Goal: Obtain resource: Obtain resource

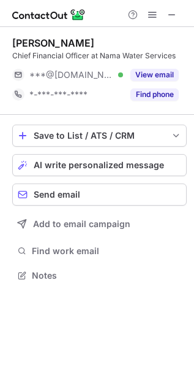
scroll to position [267, 194]
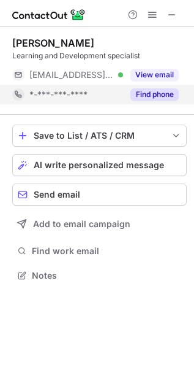
click at [151, 90] on button "Find phone" at bounding box center [155, 94] width 48 height 12
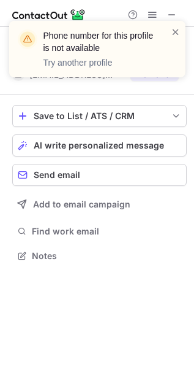
scroll to position [5, 6]
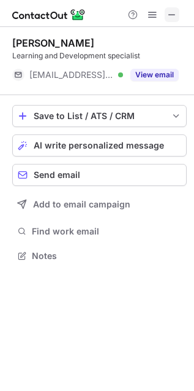
click at [176, 13] on span at bounding box center [172, 15] width 10 height 10
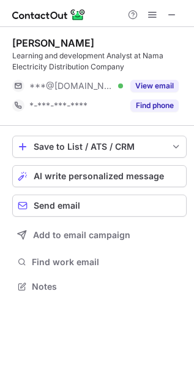
scroll to position [277, 194]
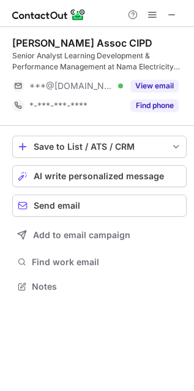
scroll to position [277, 194]
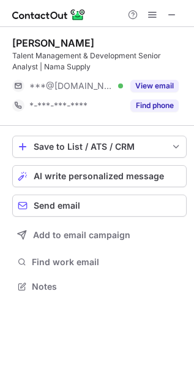
scroll to position [277, 194]
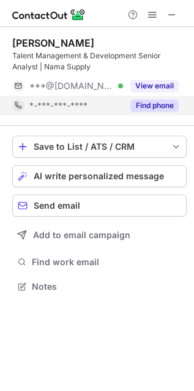
click at [158, 106] on button "Find phone" at bounding box center [155, 105] width 48 height 12
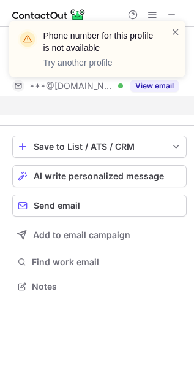
scroll to position [6, 6]
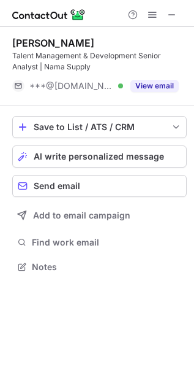
click at [178, 22] on div at bounding box center [97, 13] width 194 height 27
click at [177, 17] on span at bounding box center [172, 15] width 10 height 10
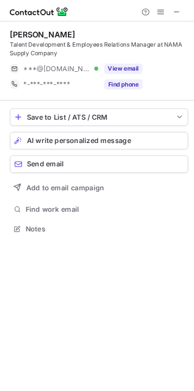
scroll to position [277, 194]
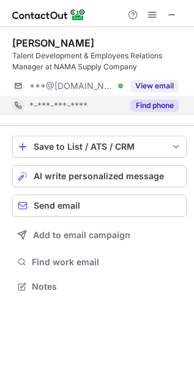
click at [160, 105] on button "Find phone" at bounding box center [155, 105] width 48 height 12
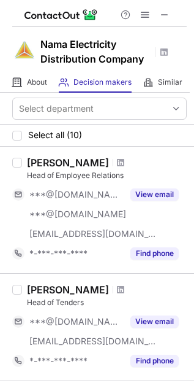
click at [167, 16] on span at bounding box center [165, 15] width 10 height 10
click at [164, 13] on span at bounding box center [165, 15] width 10 height 10
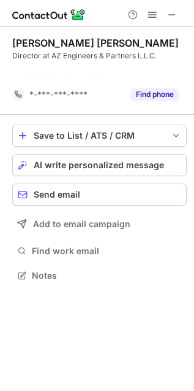
scroll to position [5, 6]
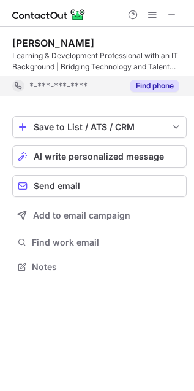
scroll to position [258, 194]
click at [146, 92] on div "Find phone" at bounding box center [151, 86] width 56 height 20
